Goal: Find specific page/section: Find specific page/section

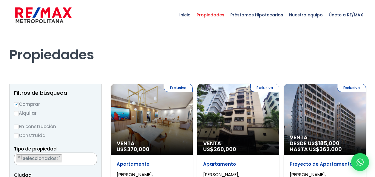
select select "155"
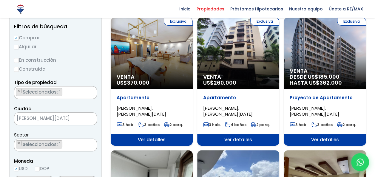
scroll to position [67, 0]
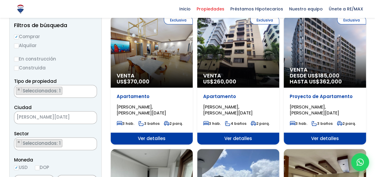
click at [221, 69] on div "Exclusiva Venta US$ 260,000" at bounding box center [238, 52] width 82 height 72
click at [228, 59] on div "Exclusiva Venta US$ 260,000" at bounding box center [238, 52] width 82 height 72
click at [237, 54] on div "Exclusiva Venta US$ 260,000" at bounding box center [238, 52] width 82 height 72
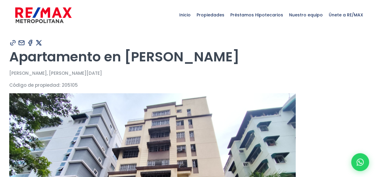
type input "[PERSON_NAME]"
type input "[PERSON_NAME][EMAIL_ADDRESS][DOMAIN_NAME]"
type input "8093602622"
